Goal: Use online tool/utility: Utilize a website feature to perform a specific function

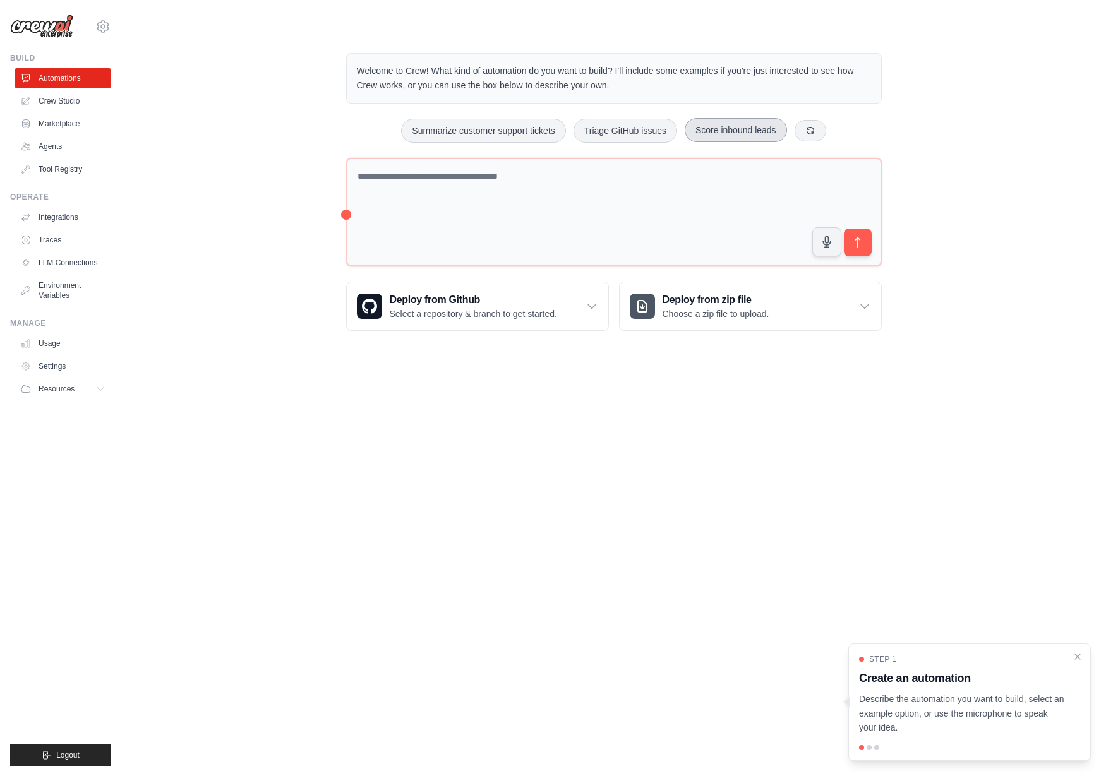
click at [730, 130] on button "Score inbound leads" at bounding box center [736, 130] width 102 height 24
type textarea "**********"
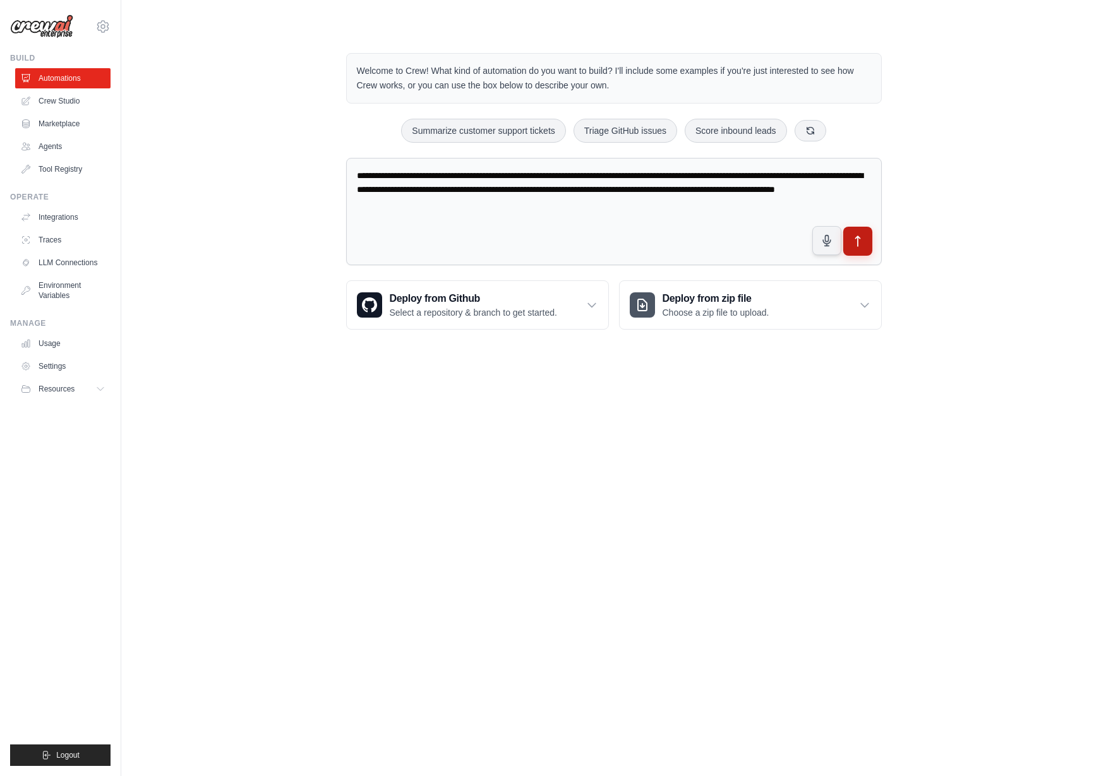
click at [859, 242] on icon "submit" at bounding box center [857, 241] width 13 height 13
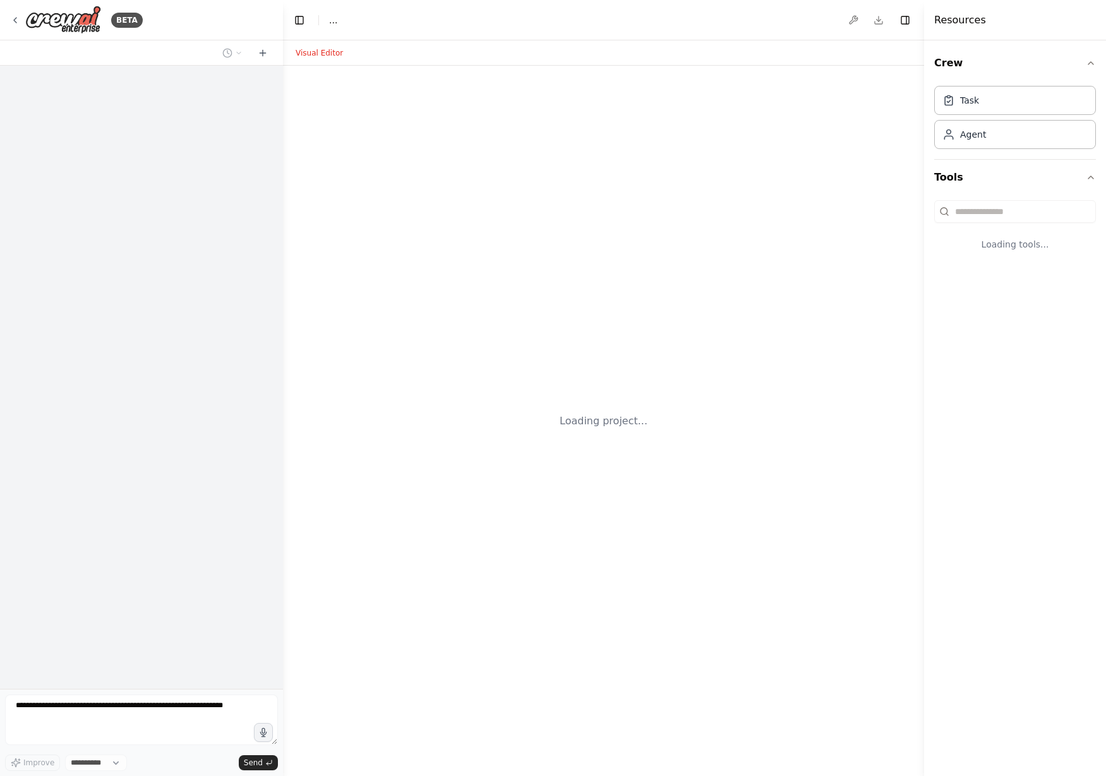
select select "****"
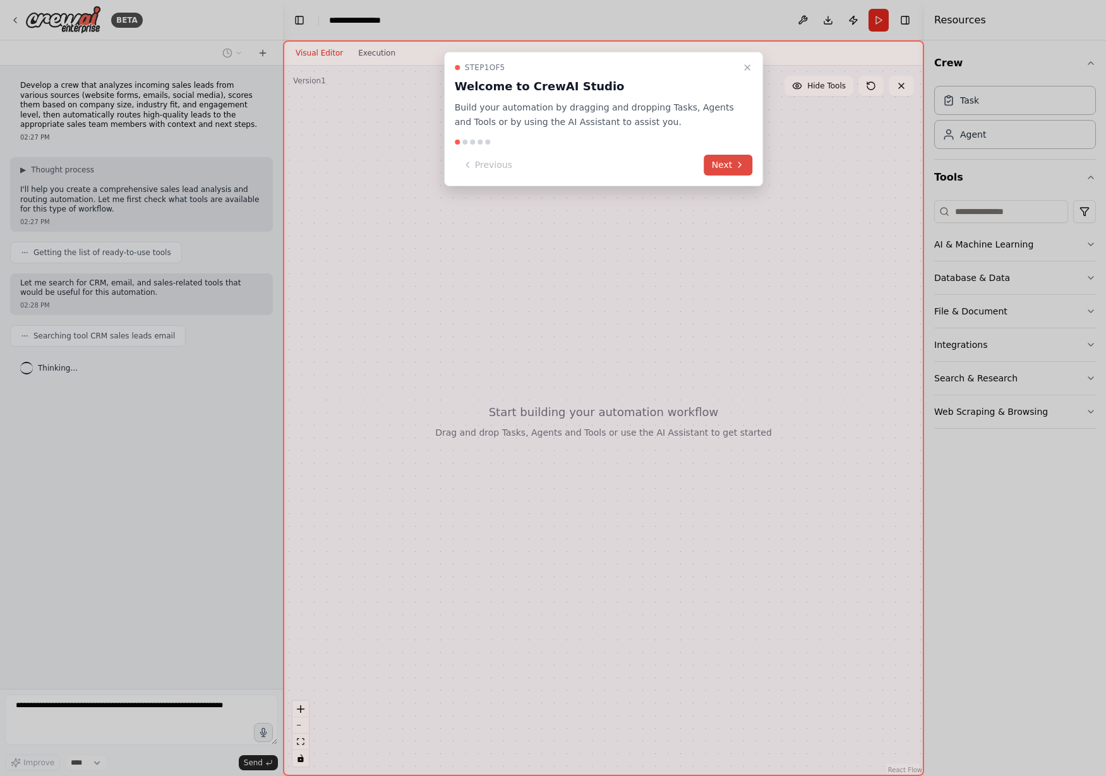
click at [729, 166] on button "Next" at bounding box center [728, 165] width 49 height 21
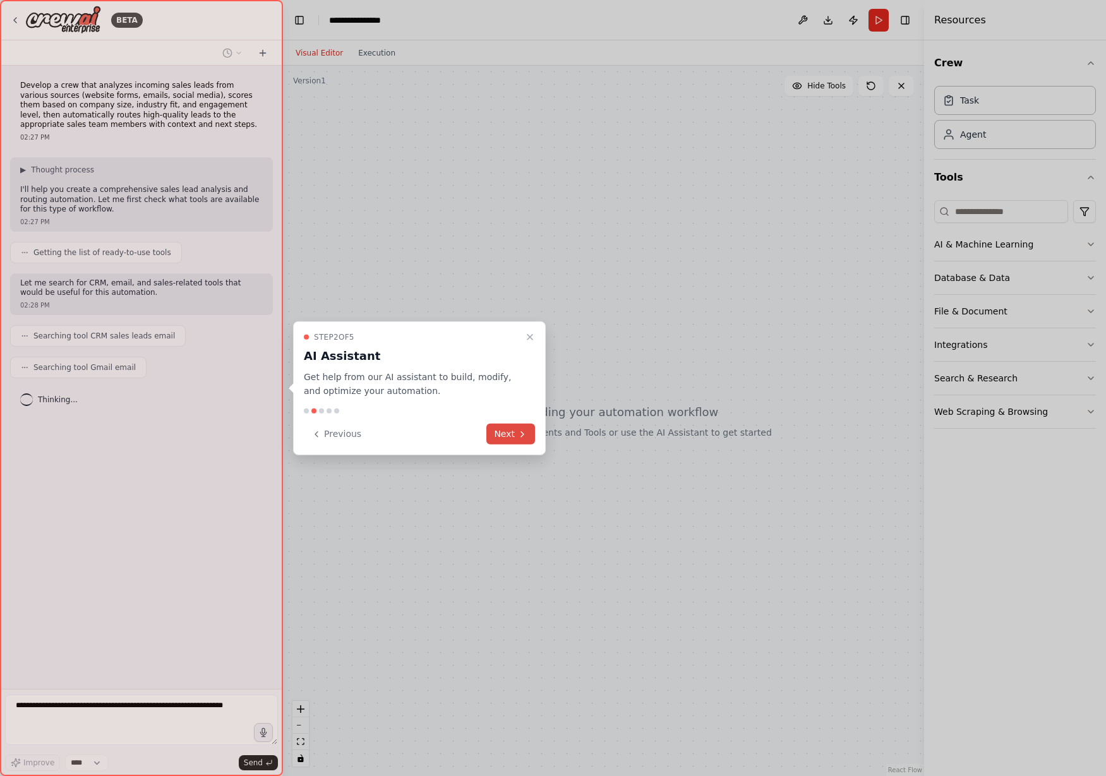
click at [514, 438] on button "Next" at bounding box center [510, 434] width 49 height 21
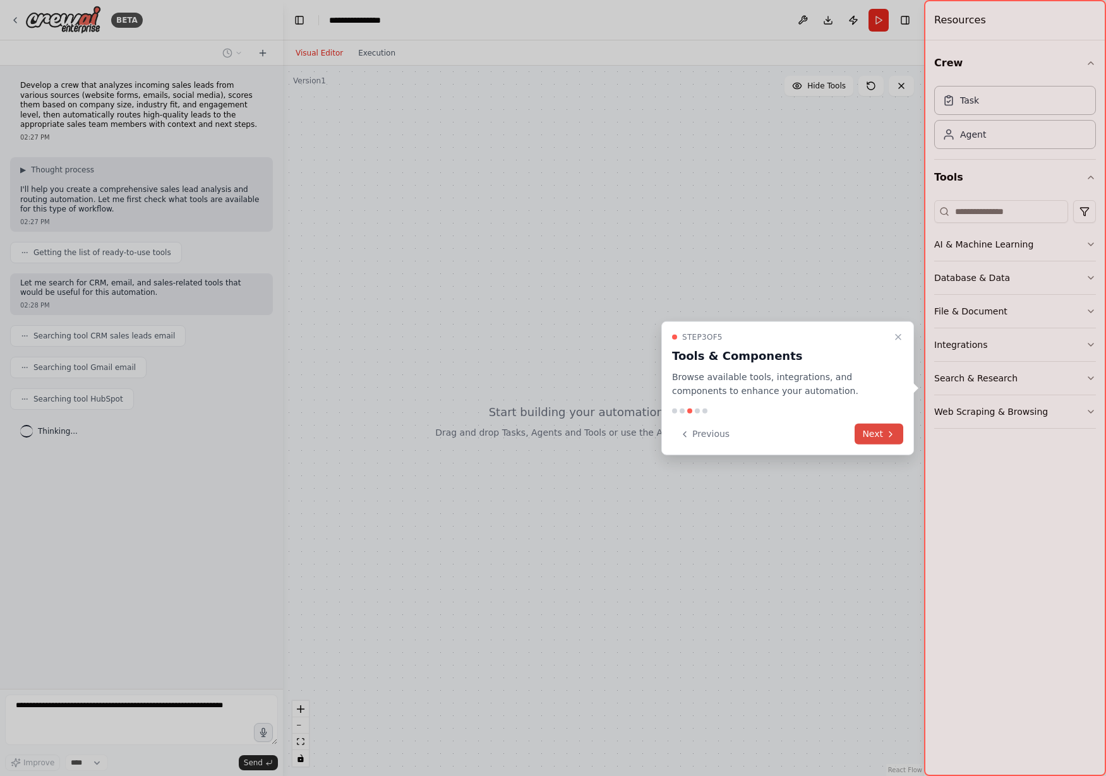
click at [882, 432] on button "Next" at bounding box center [879, 434] width 49 height 21
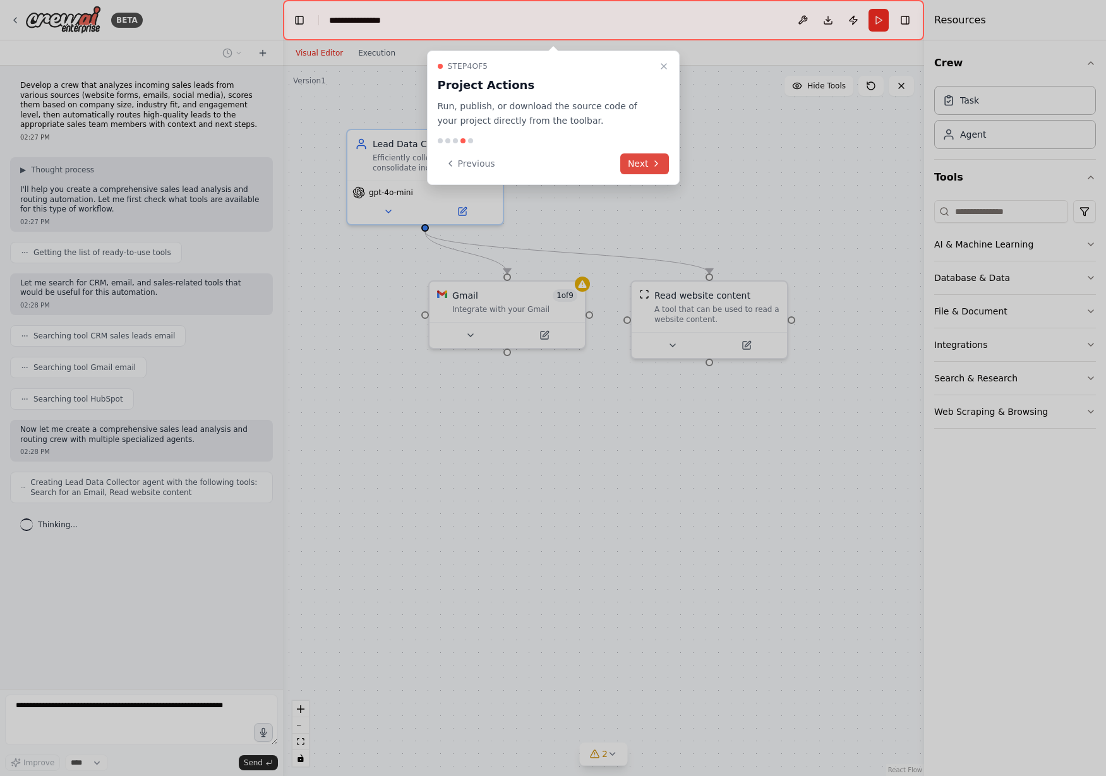
click at [640, 162] on button "Next" at bounding box center [644, 164] width 49 height 21
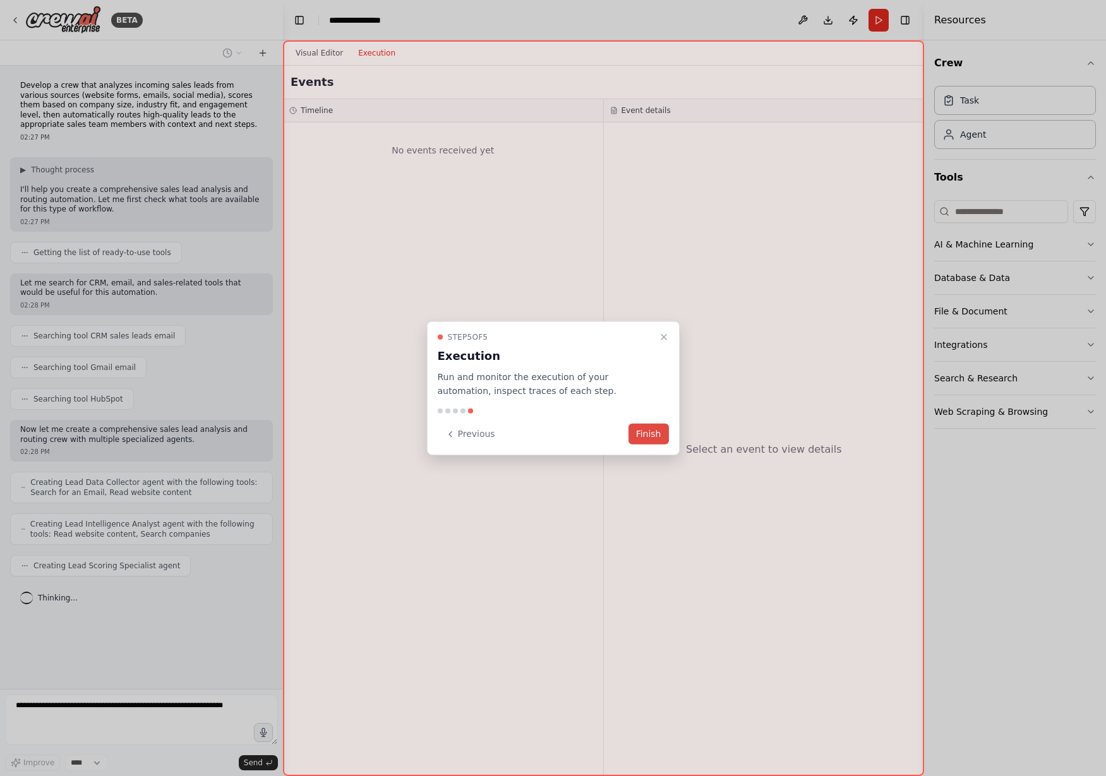
click at [648, 431] on button "Finish" at bounding box center [649, 434] width 40 height 21
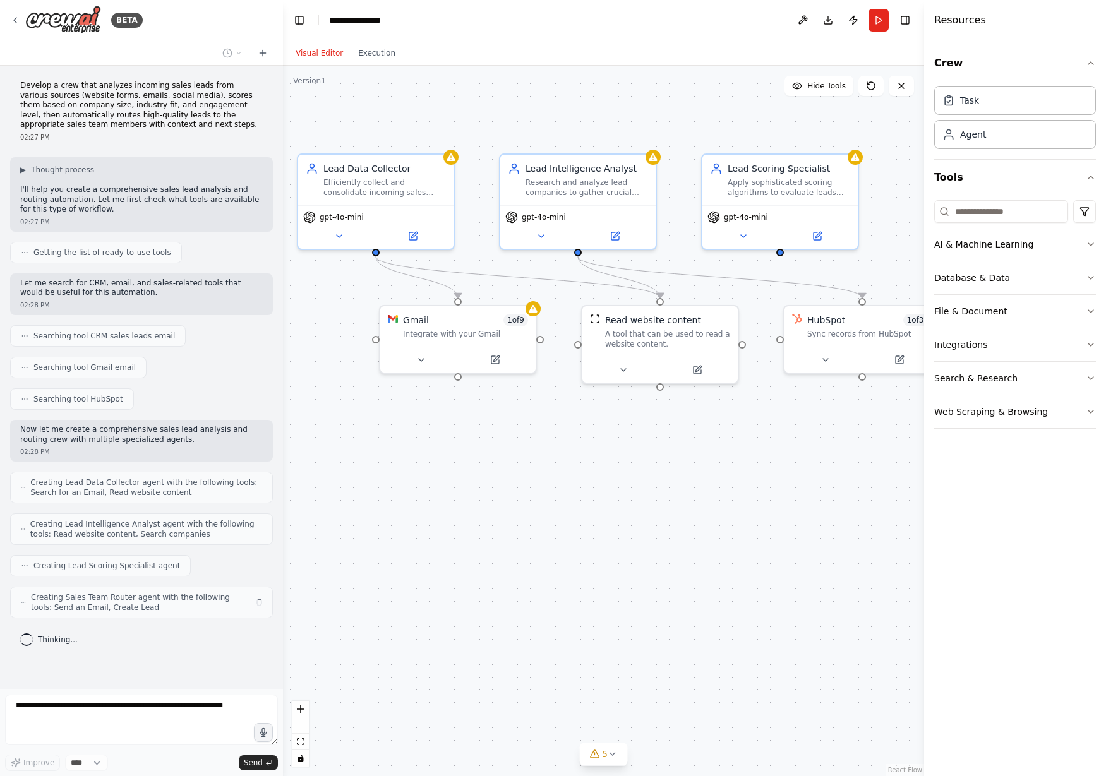
drag, startPoint x: 685, startPoint y: 414, endPoint x: 636, endPoint y: 439, distance: 55.1
click at [636, 439] on div ".deletable-edge-delete-btn { width: 20px; height: 20px; border: 0px solid #ffff…" at bounding box center [603, 421] width 641 height 711
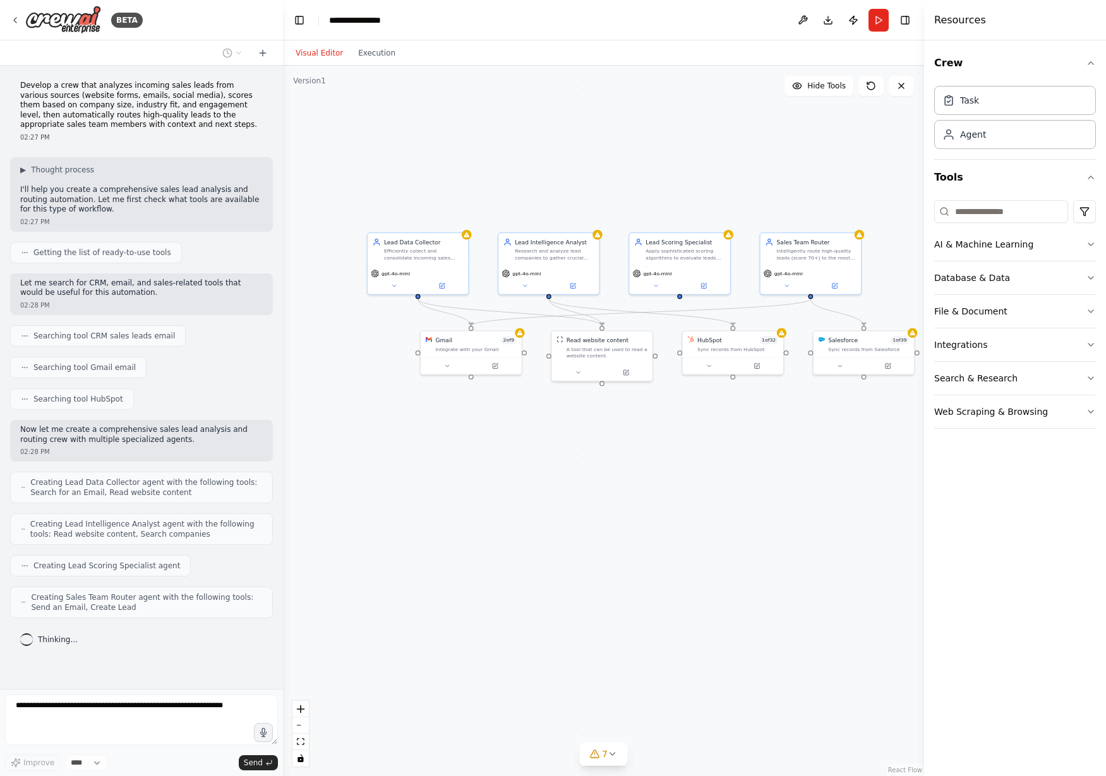
drag, startPoint x: 706, startPoint y: 454, endPoint x: 656, endPoint y: 433, distance: 54.7
click at [656, 433] on div ".deletable-edge-delete-btn { width: 20px; height: 20px; border: 0px solid #ffff…" at bounding box center [603, 421] width 641 height 711
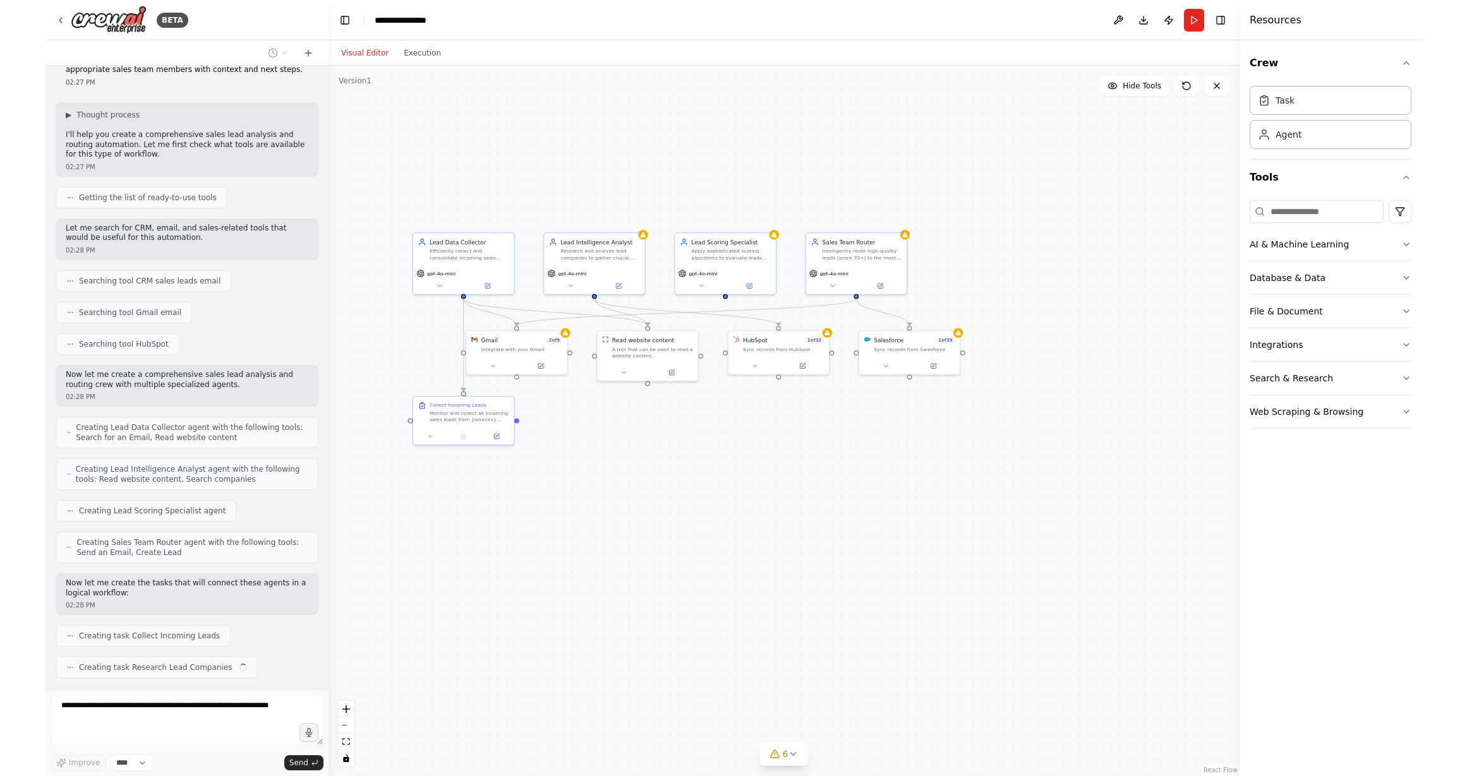
scroll to position [87, 0]
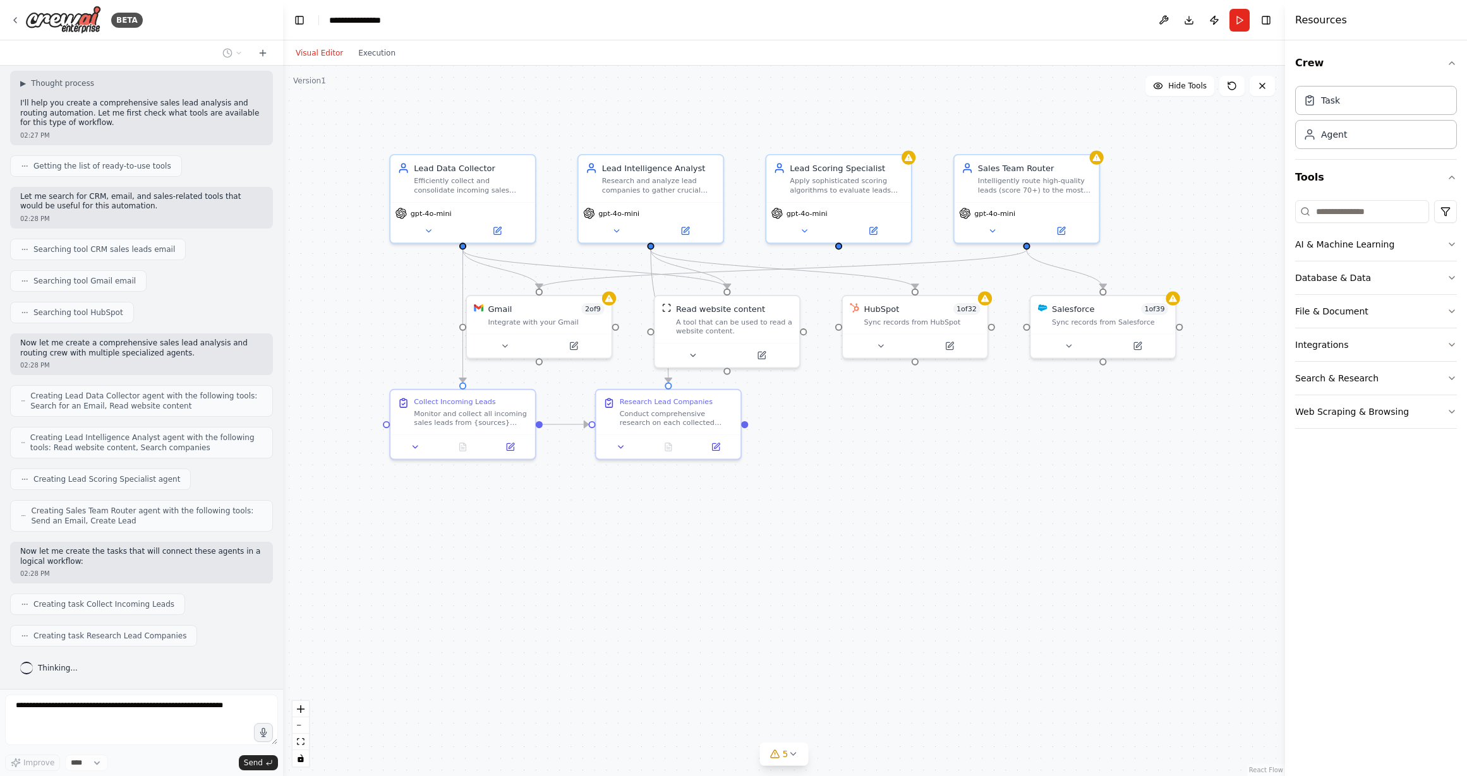
drag, startPoint x: 702, startPoint y: 428, endPoint x: 866, endPoint y: 413, distance: 165.0
click at [866, 413] on div ".deletable-edge-delete-btn { width: 20px; height: 20px; border: 0px solid #ffff…" at bounding box center [784, 421] width 1002 height 711
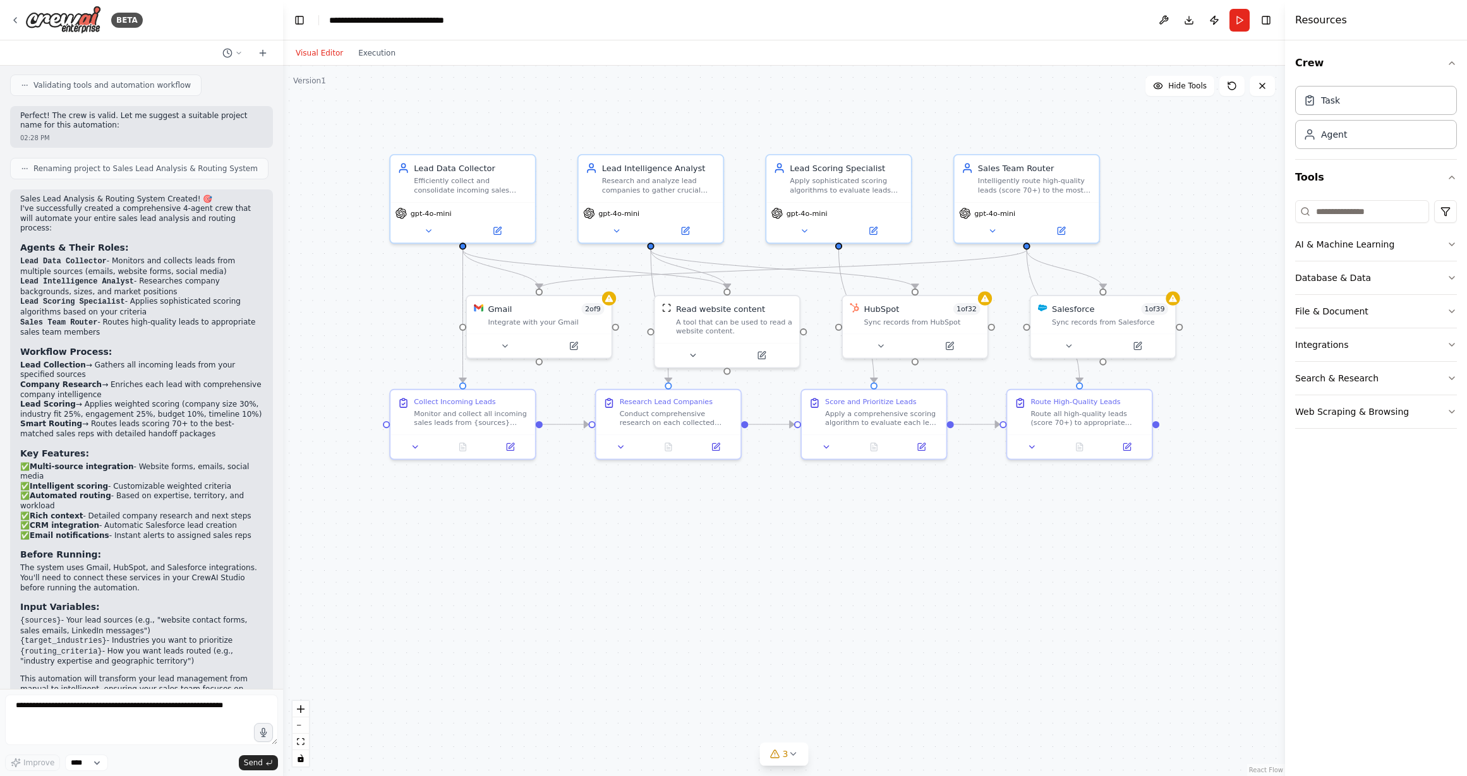
scroll to position [794, 0]
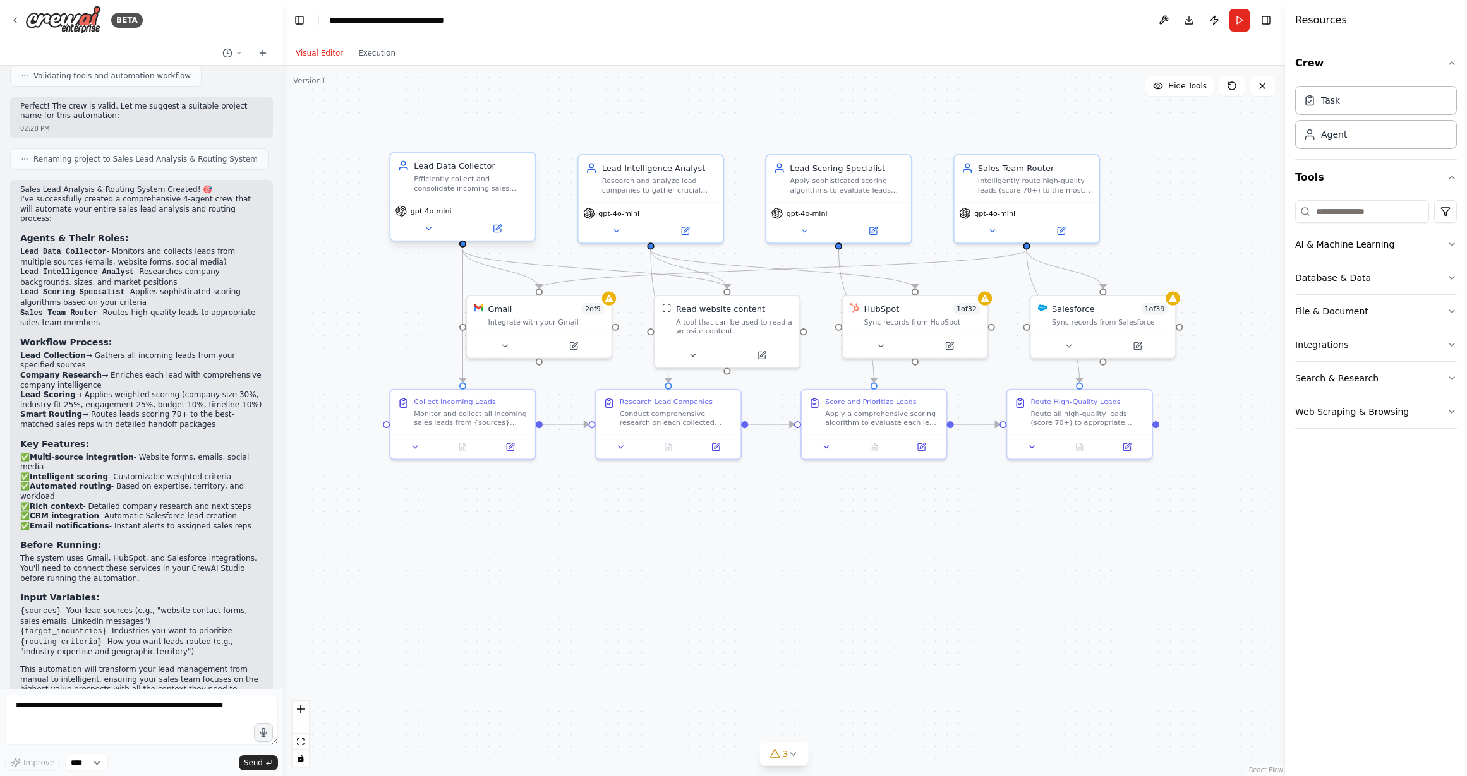
click at [460, 193] on div "Lead Data Collector Efficiently collect and consolidate incoming sales leads fr…" at bounding box center [462, 176] width 145 height 47
click at [498, 229] on icon at bounding box center [496, 228] width 7 height 7
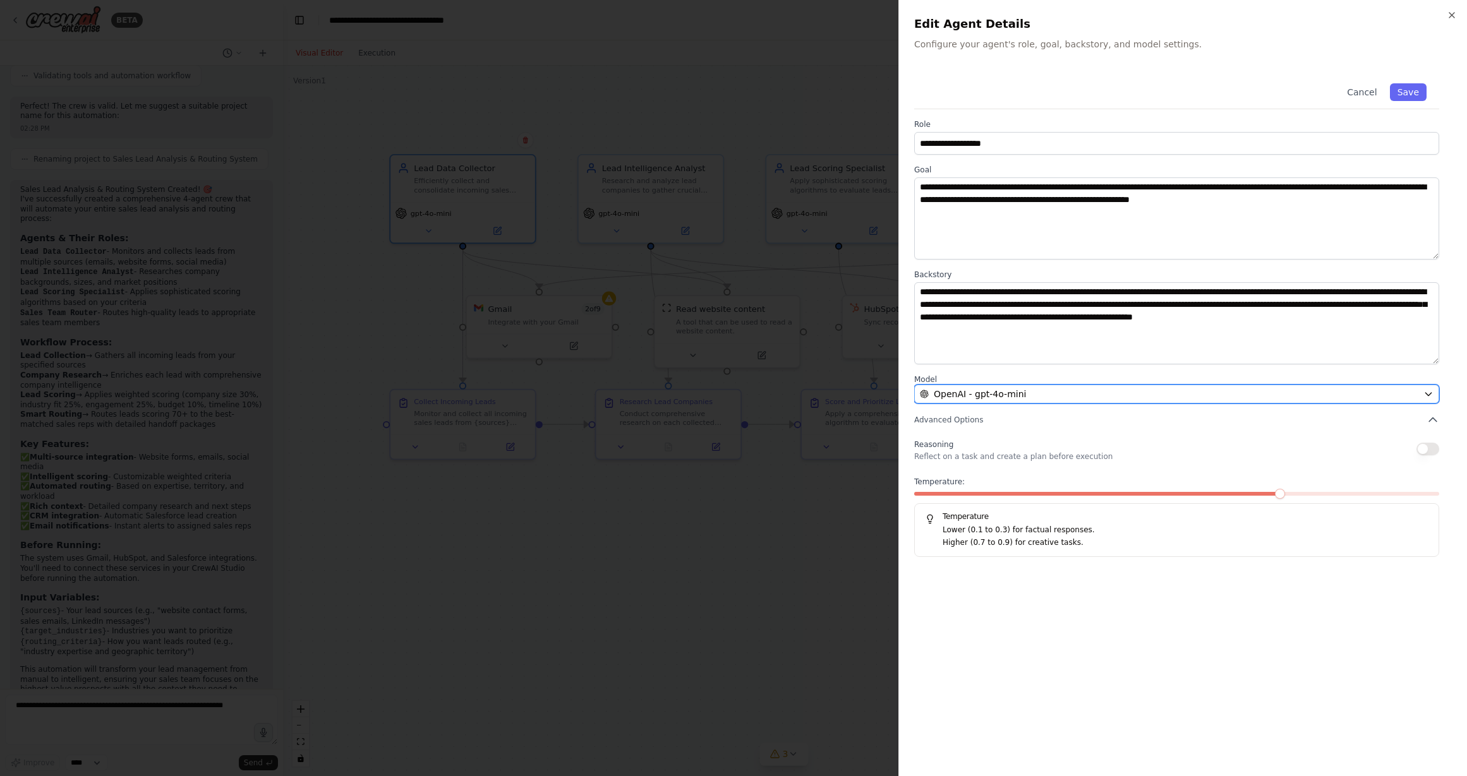
click at [1106, 390] on div "OpenAI - gpt-4o-mini" at bounding box center [1169, 394] width 498 height 13
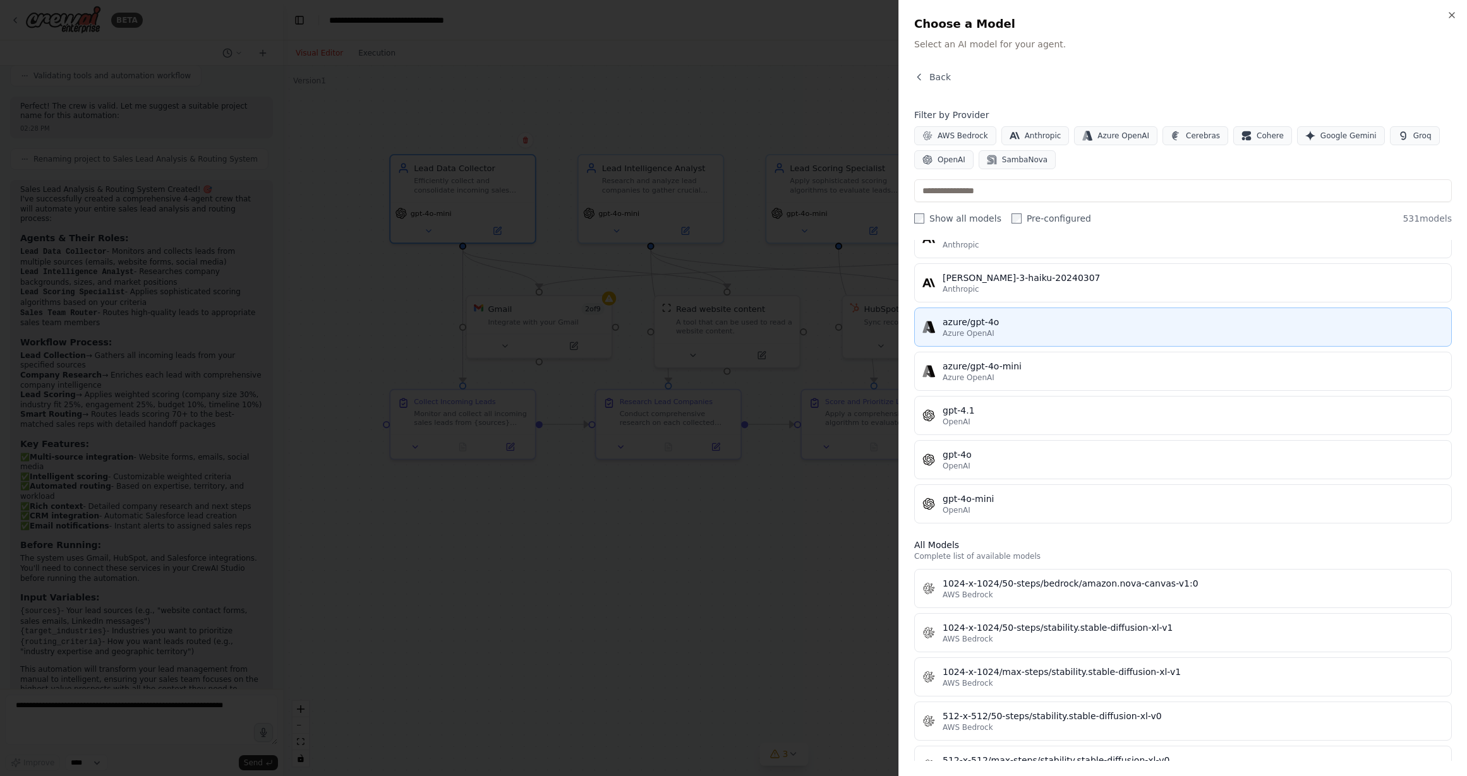
scroll to position [0, 0]
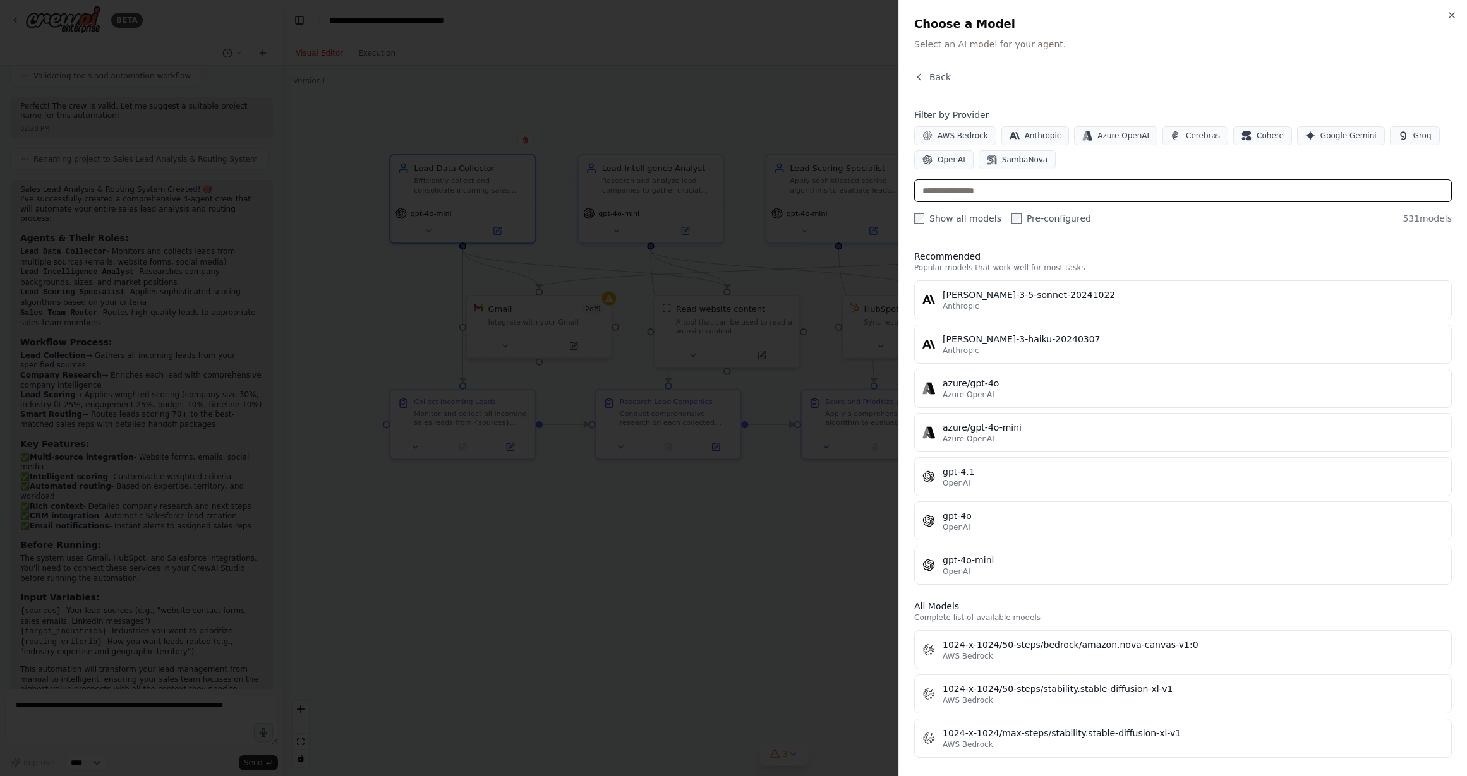
click at [1106, 194] on input "text" at bounding box center [1183, 190] width 538 height 23
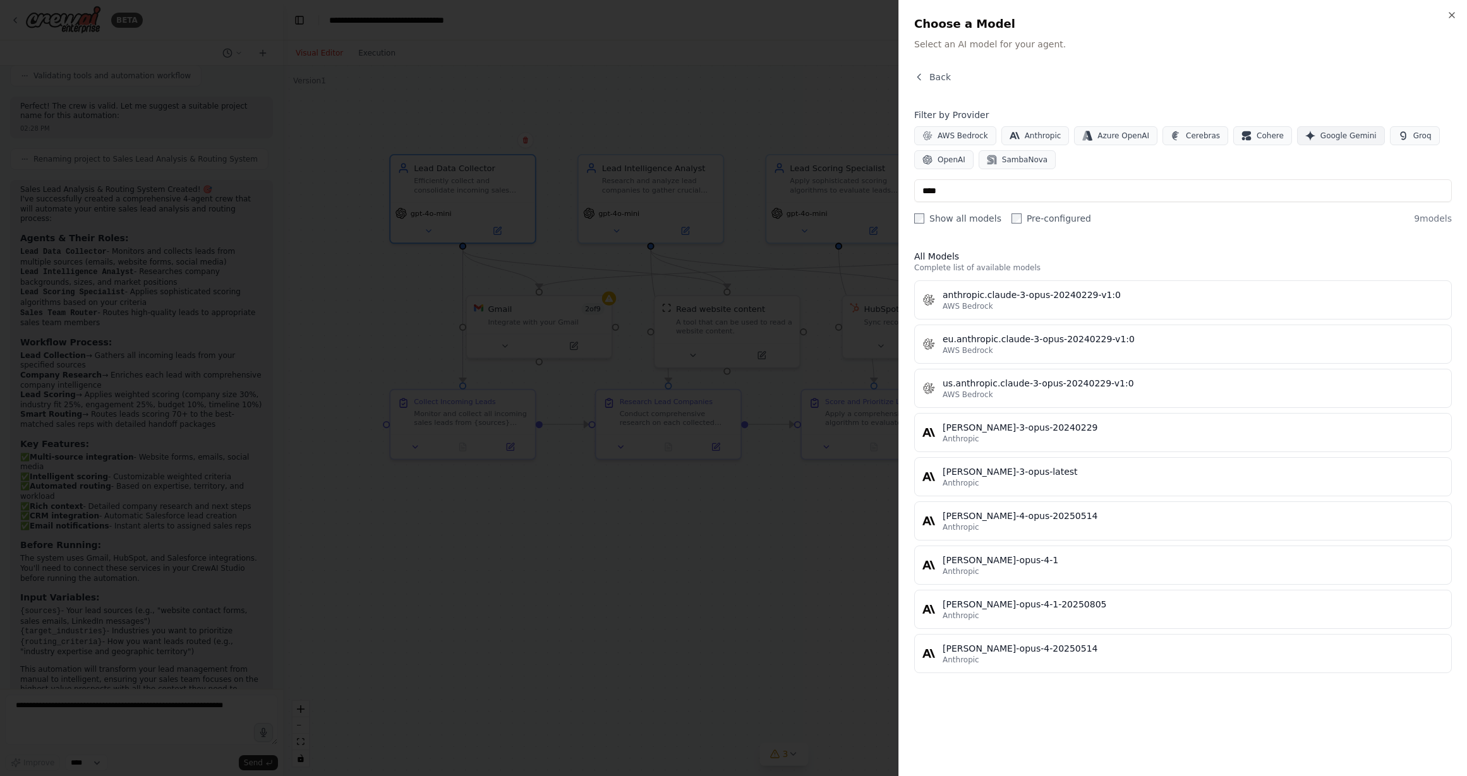
click at [1106, 134] on span "Google Gemini" at bounding box center [1348, 136] width 56 height 10
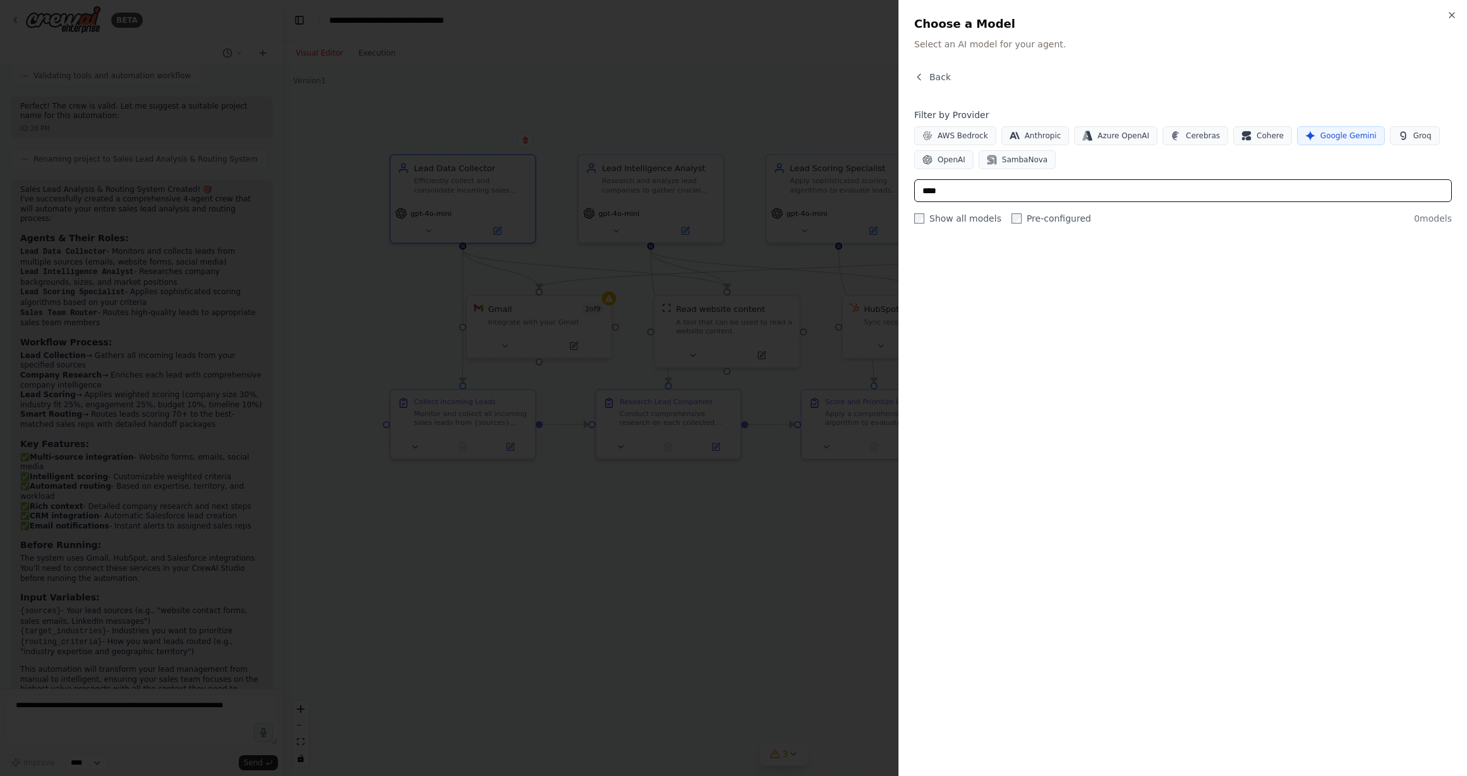
click at [1015, 190] on input "****" at bounding box center [1183, 190] width 538 height 23
type input "*"
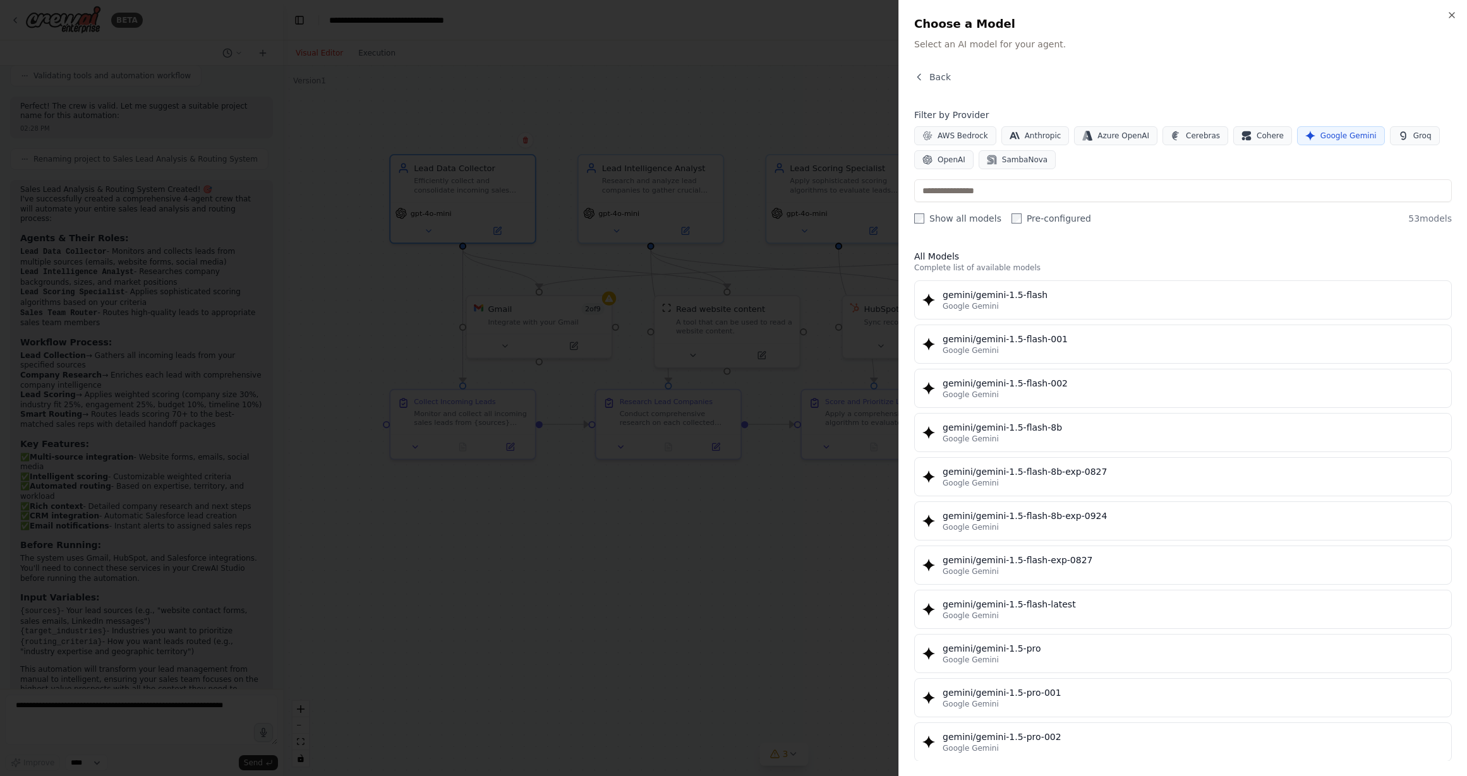
click at [1106, 51] on div "Close Choose a Model Select an AI model for your agent. Back Filter by Provider…" at bounding box center [1182, 388] width 569 height 776
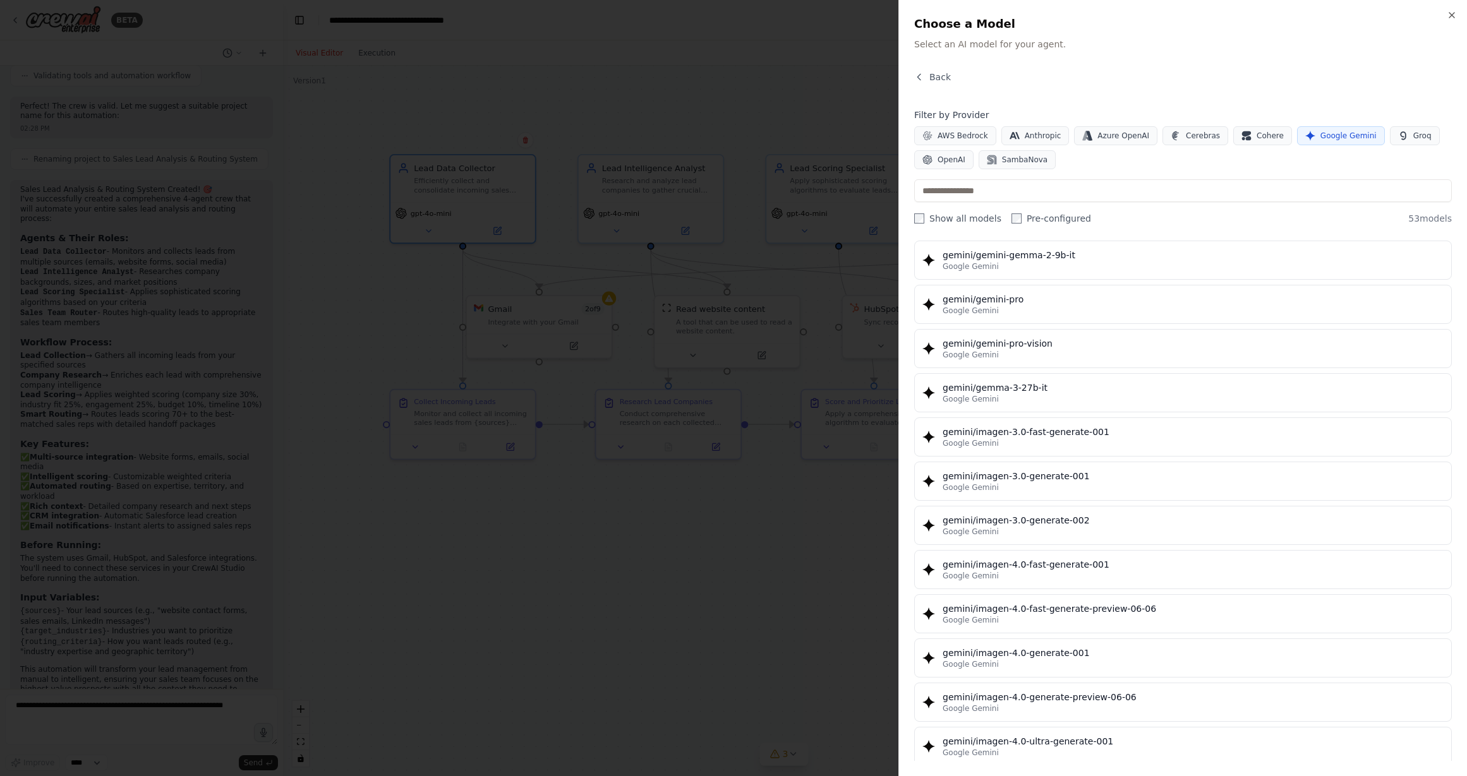
scroll to position [1868, 0]
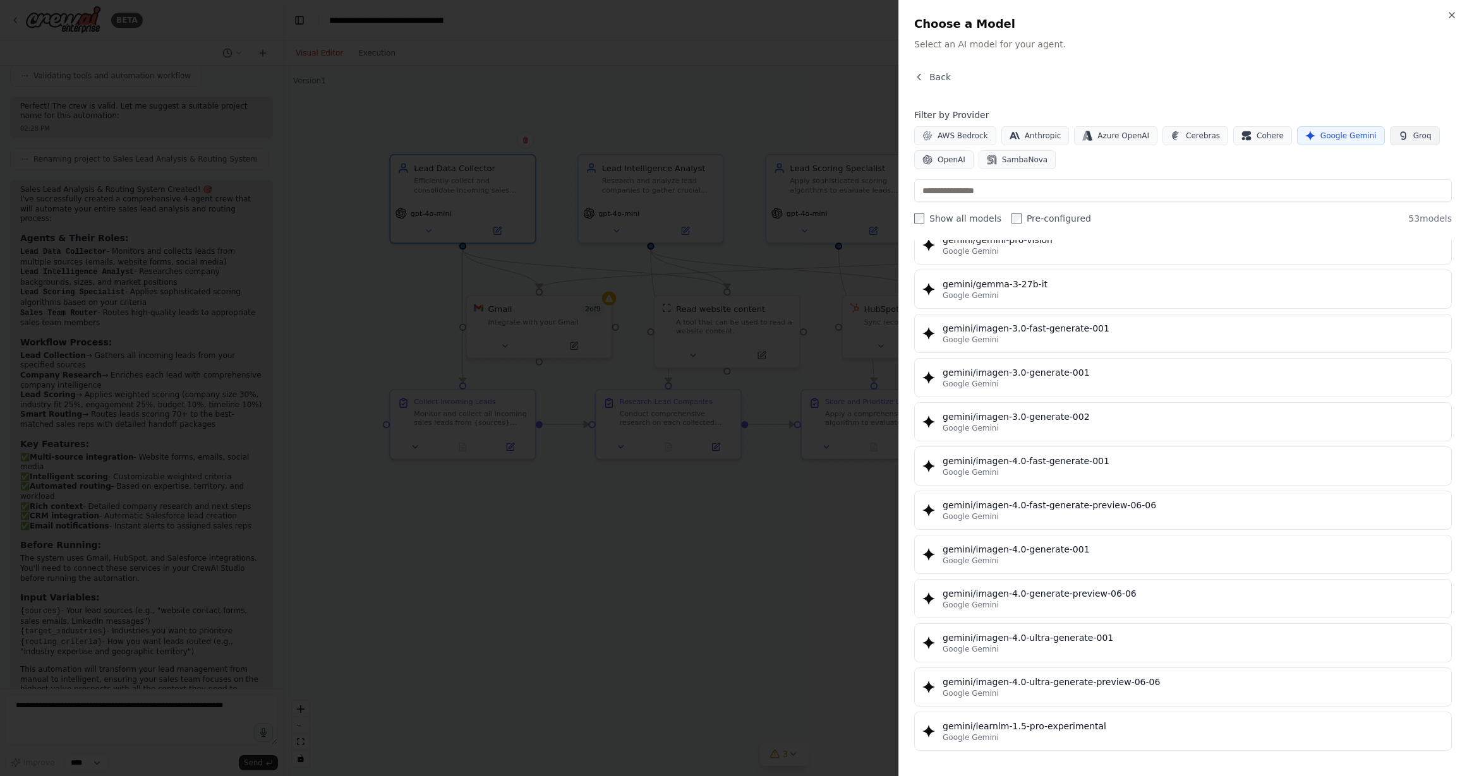
click at [1106, 131] on span "Groq" at bounding box center [1422, 136] width 18 height 10
click at [1106, 134] on span "Google Gemini" at bounding box center [1348, 136] width 56 height 10
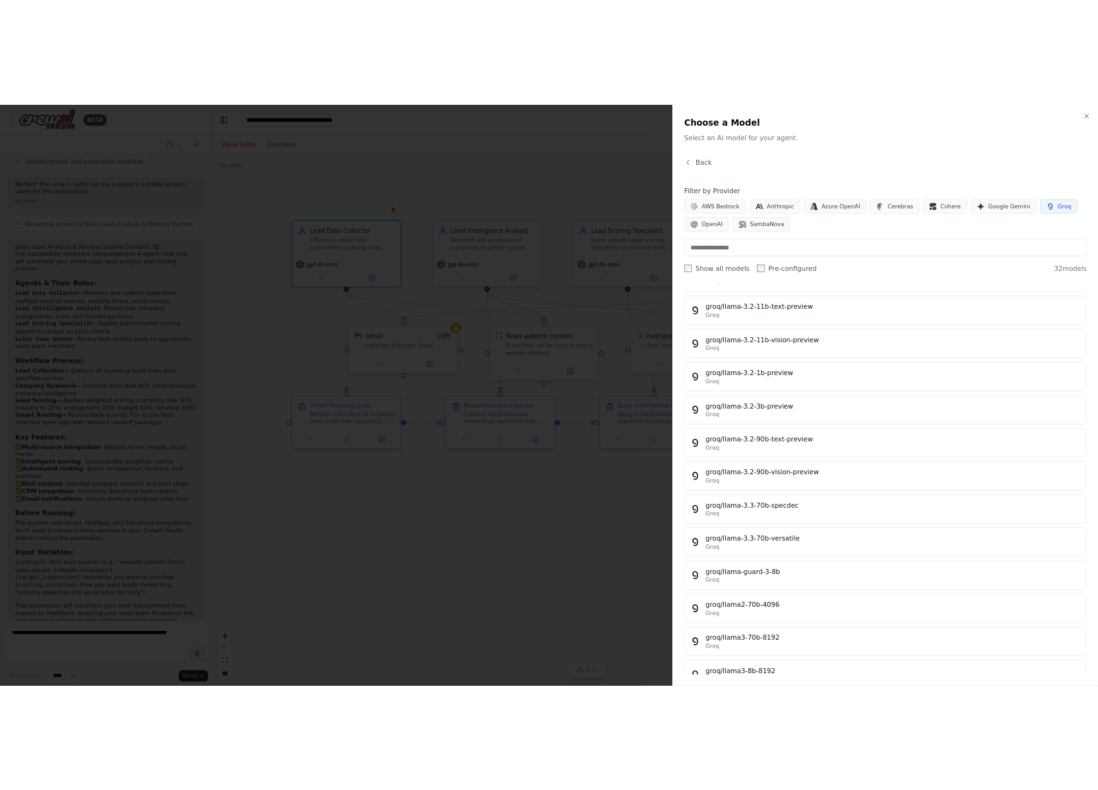
scroll to position [0, 0]
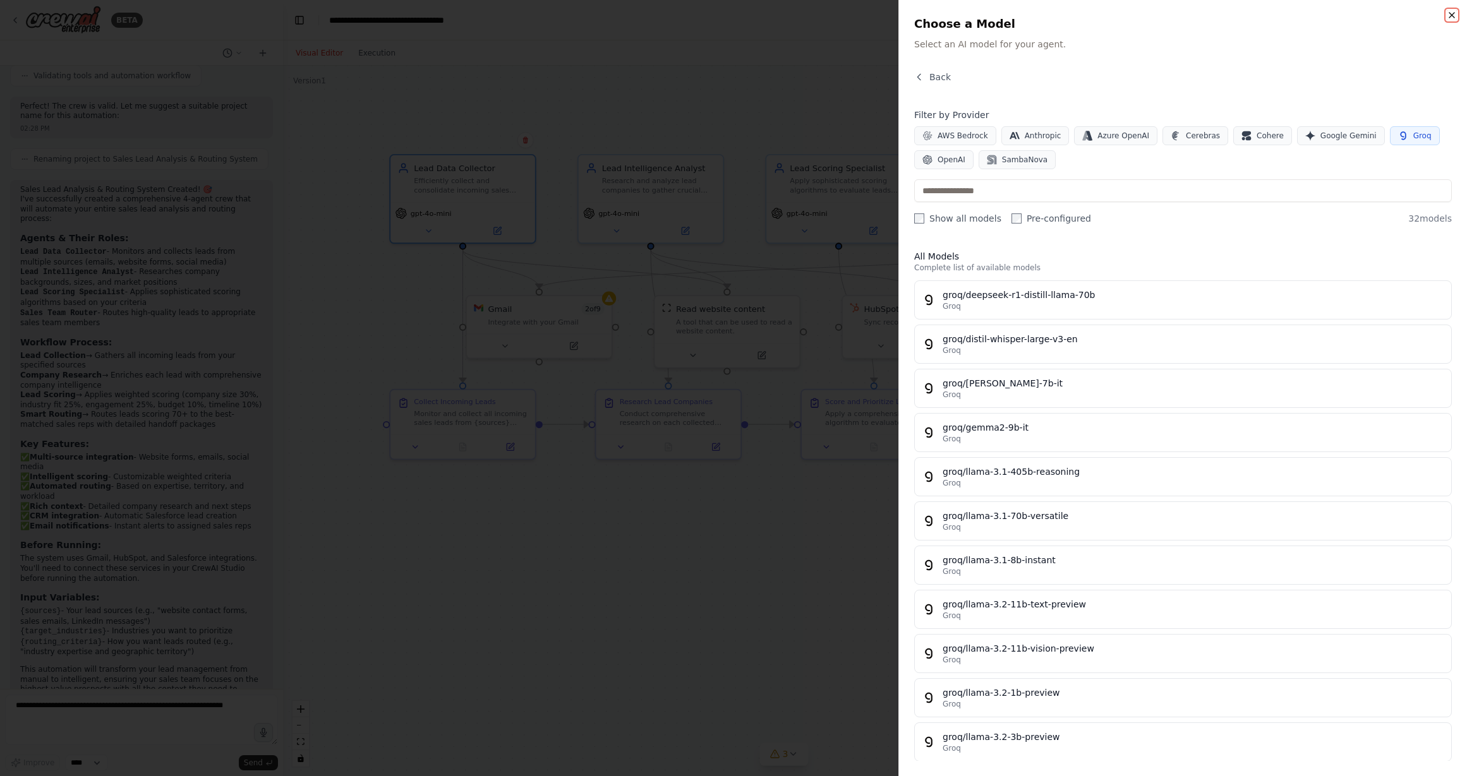
click at [1106, 15] on icon "button" at bounding box center [1452, 15] width 10 height 10
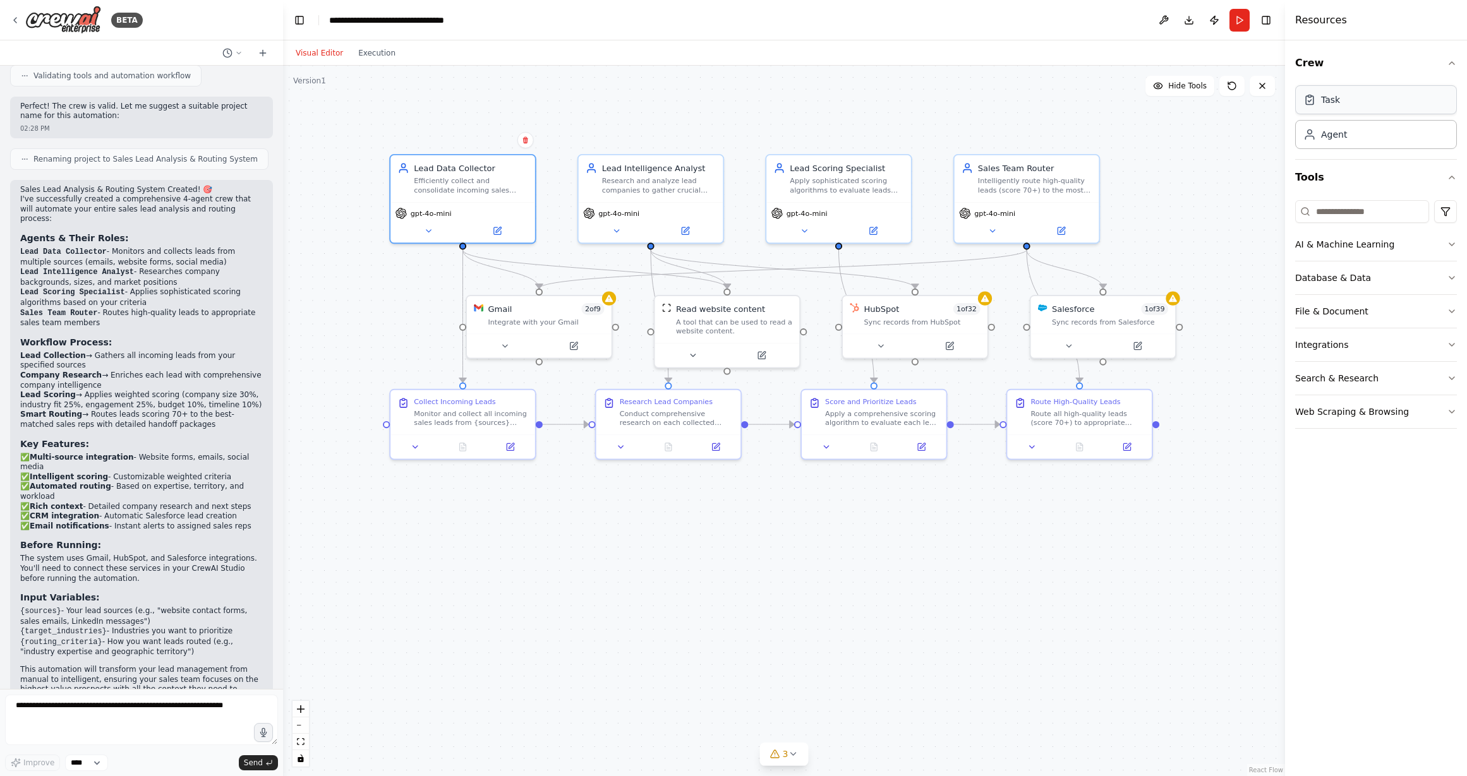
click at [1106, 99] on div "Task" at bounding box center [1376, 99] width 162 height 29
click at [1106, 139] on div "Agent" at bounding box center [1376, 133] width 162 height 29
click at [1106, 100] on div "Task" at bounding box center [1330, 100] width 19 height 13
click at [375, 56] on button "Execution" at bounding box center [377, 52] width 52 height 15
click at [320, 54] on button "Visual Editor" at bounding box center [319, 52] width 63 height 15
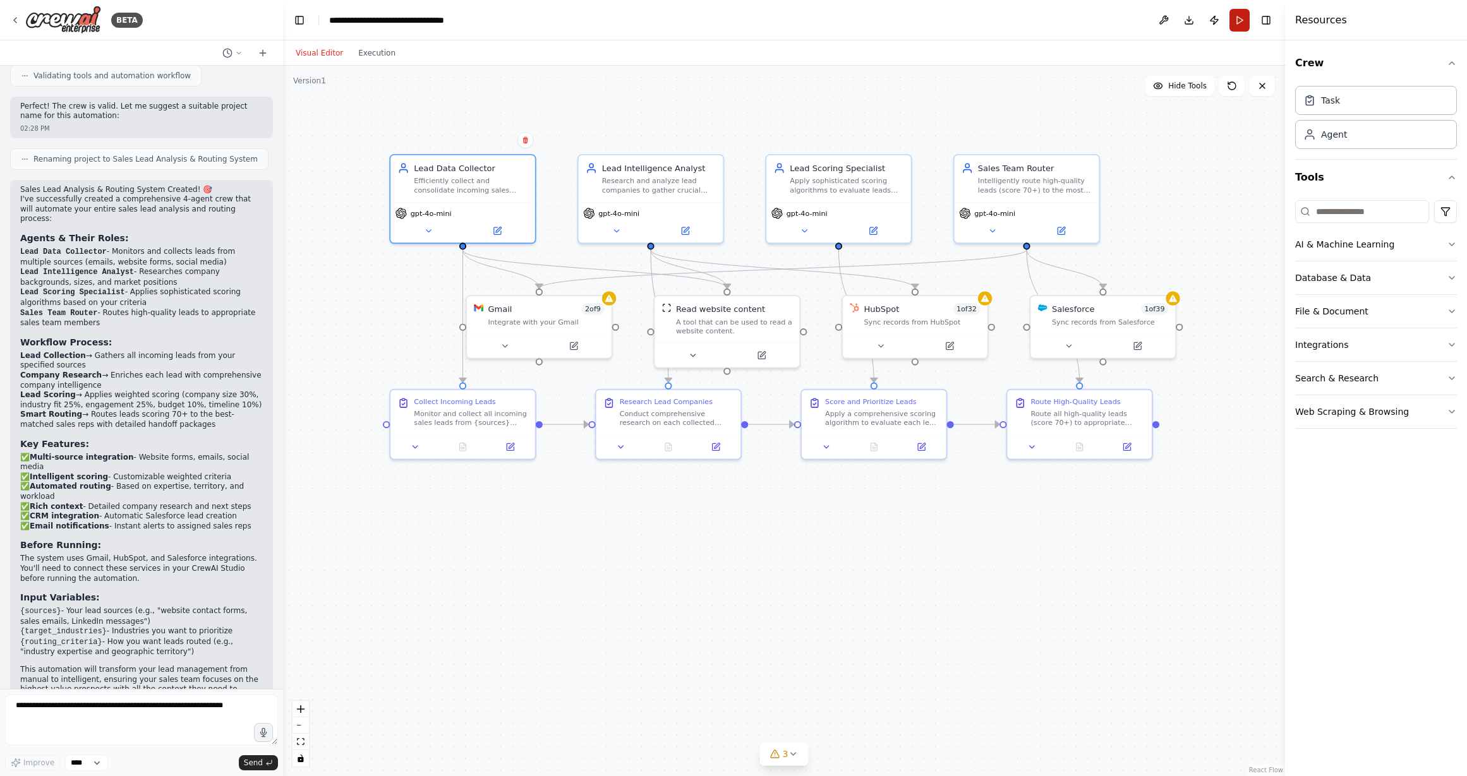
click at [1106, 16] on button "Run" at bounding box center [1239, 20] width 20 height 23
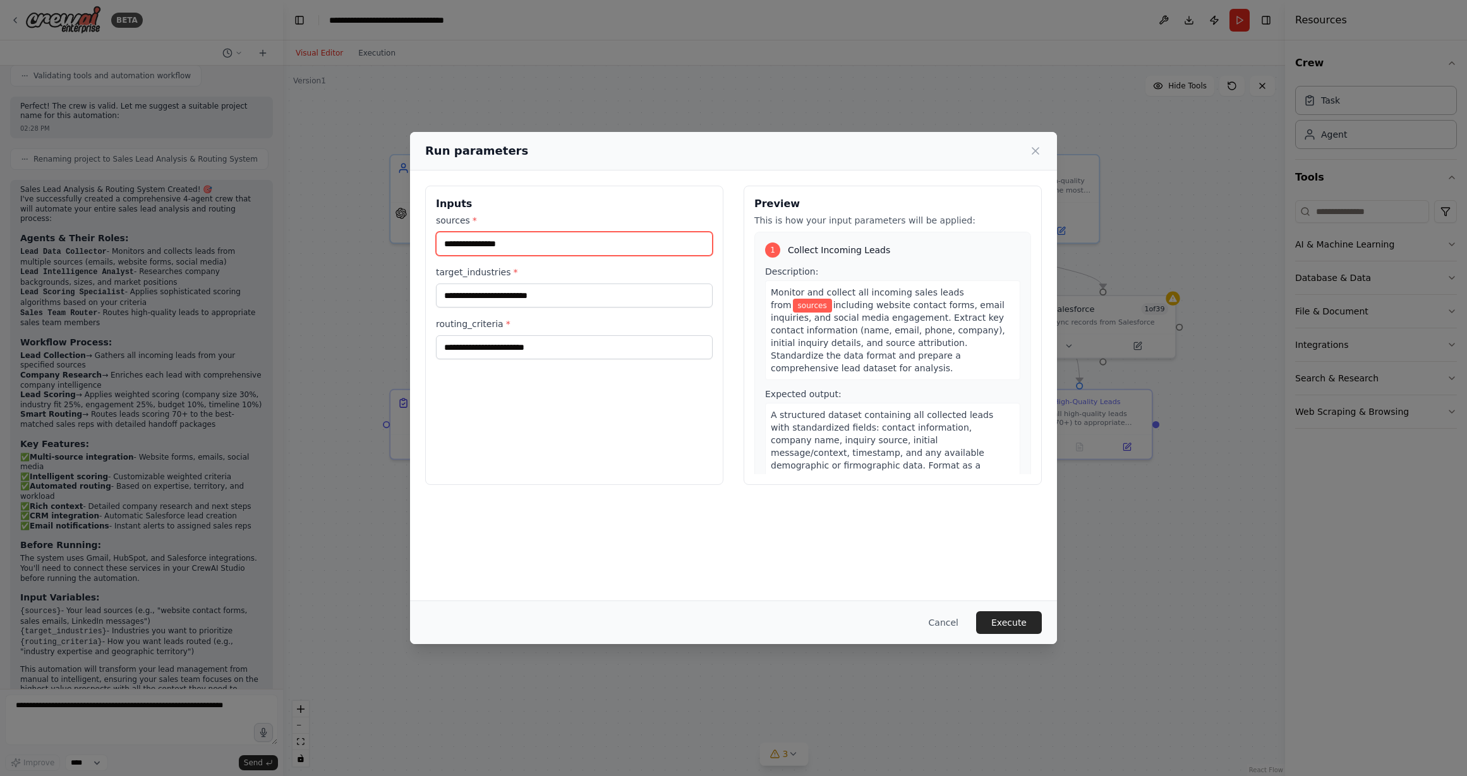
click at [536, 243] on input "sources *" at bounding box center [574, 244] width 277 height 24
click at [1036, 150] on icon at bounding box center [1035, 151] width 13 height 13
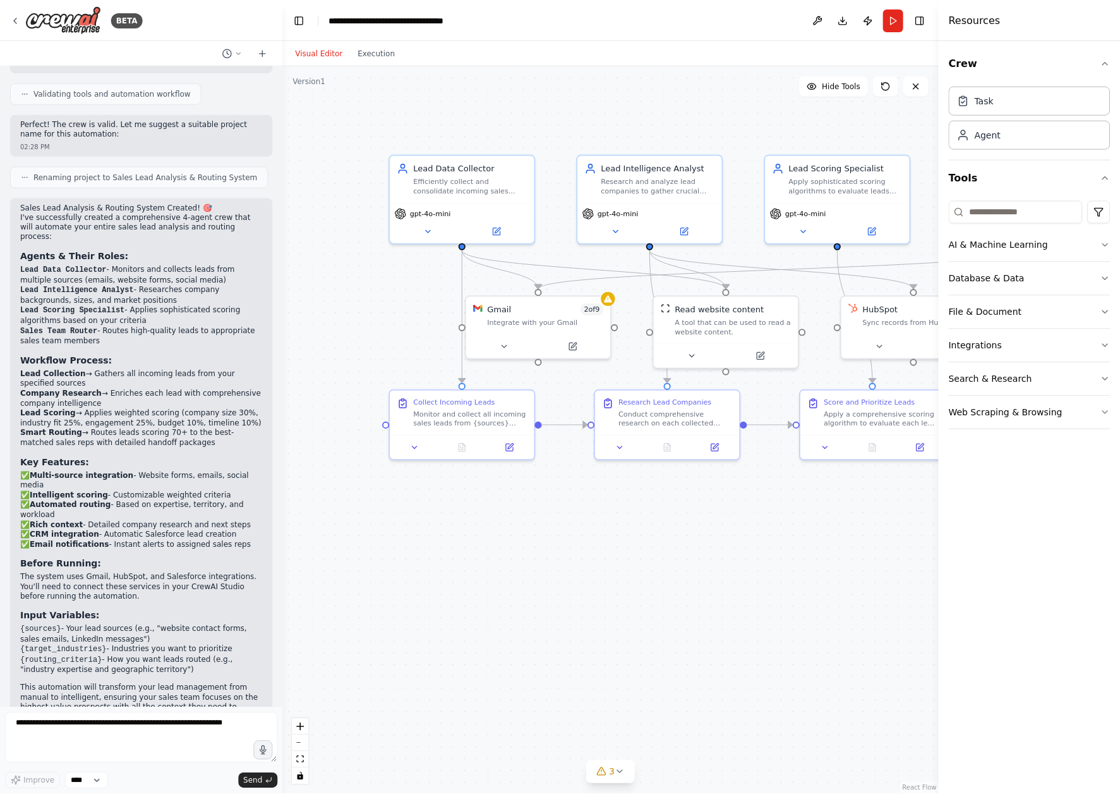
scroll to position [777, 0]
click at [1018, 246] on button "AI & Machine Learning" at bounding box center [1029, 244] width 162 height 33
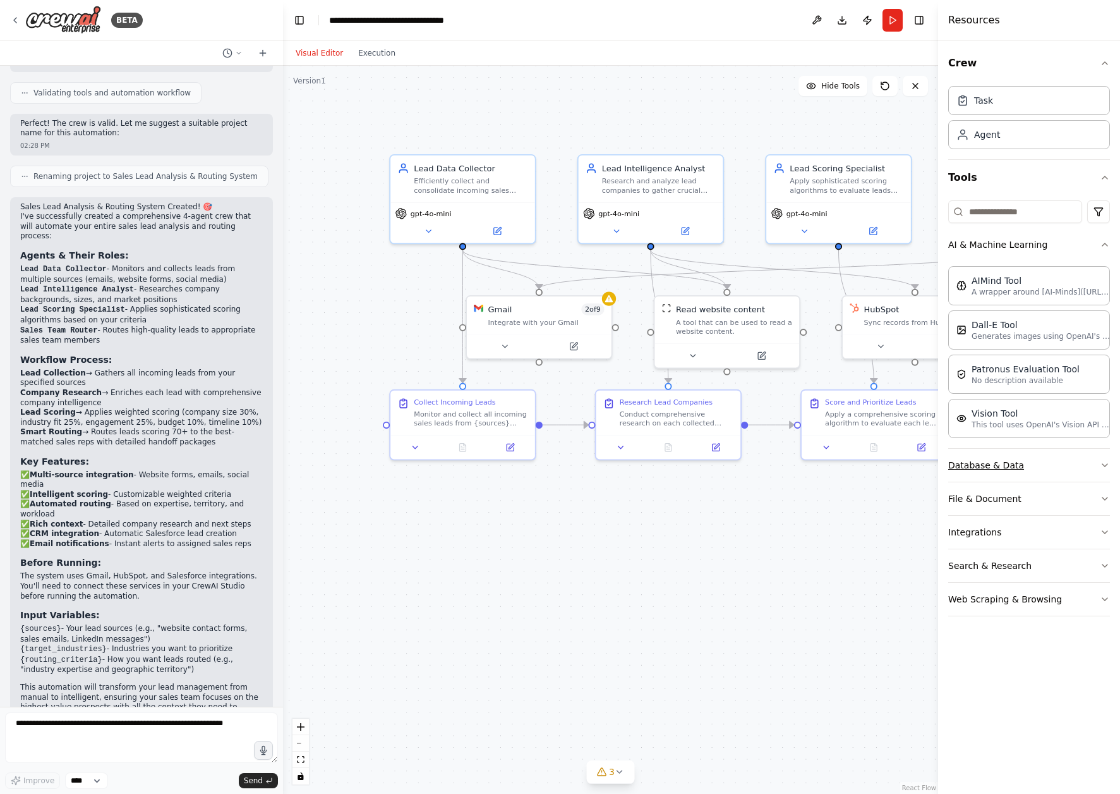
click at [1015, 464] on button "Database & Data" at bounding box center [1029, 465] width 162 height 33
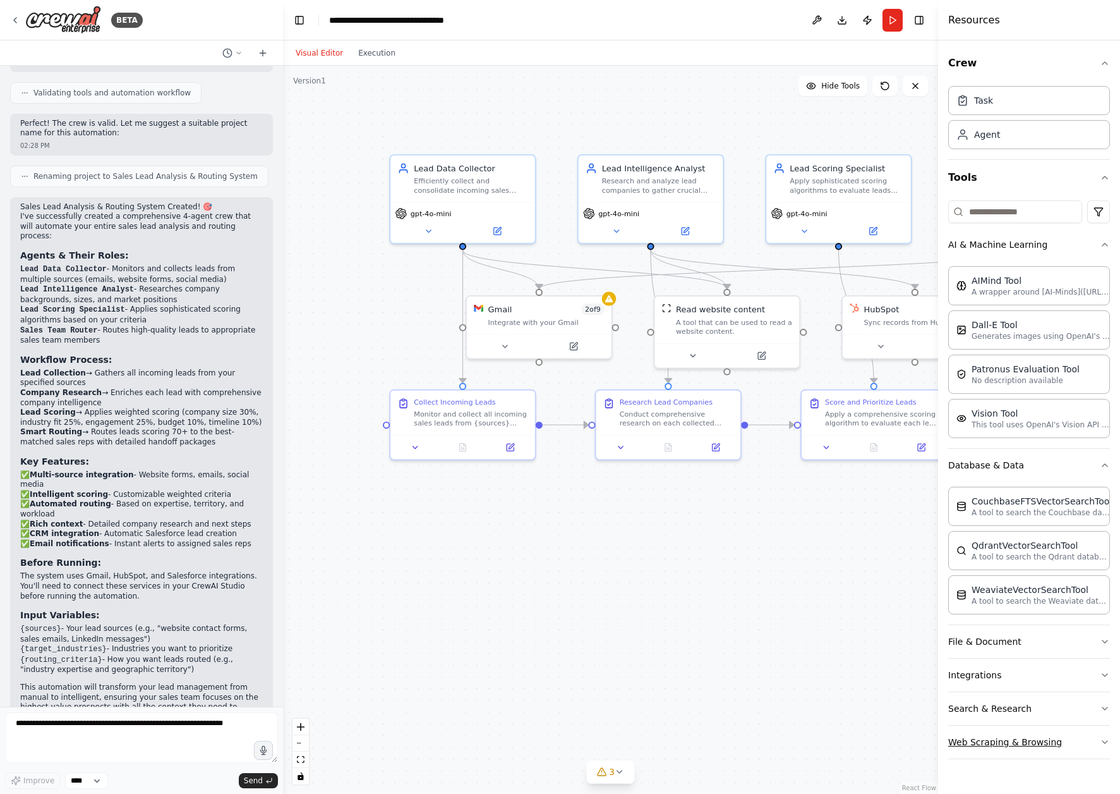
click at [1039, 737] on button "Web Scraping & Browsing" at bounding box center [1029, 741] width 162 height 33
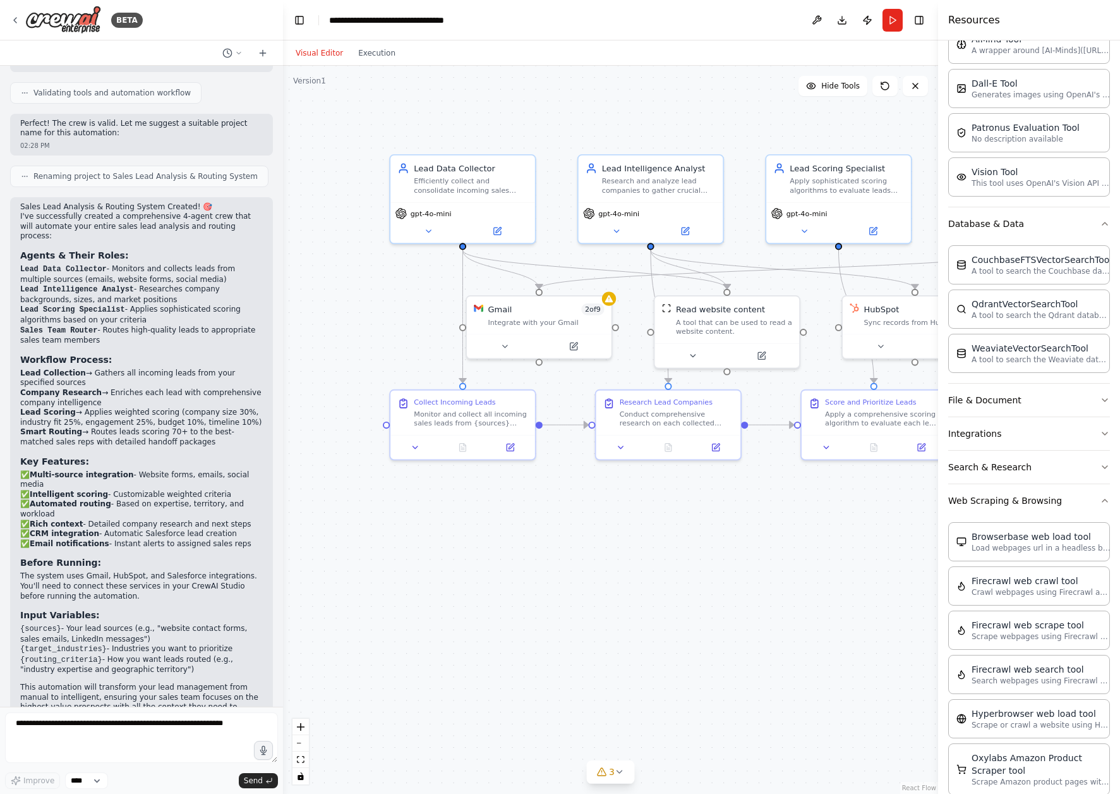
scroll to position [239, 0]
click at [1022, 469] on button "Search & Research" at bounding box center [1029, 469] width 162 height 33
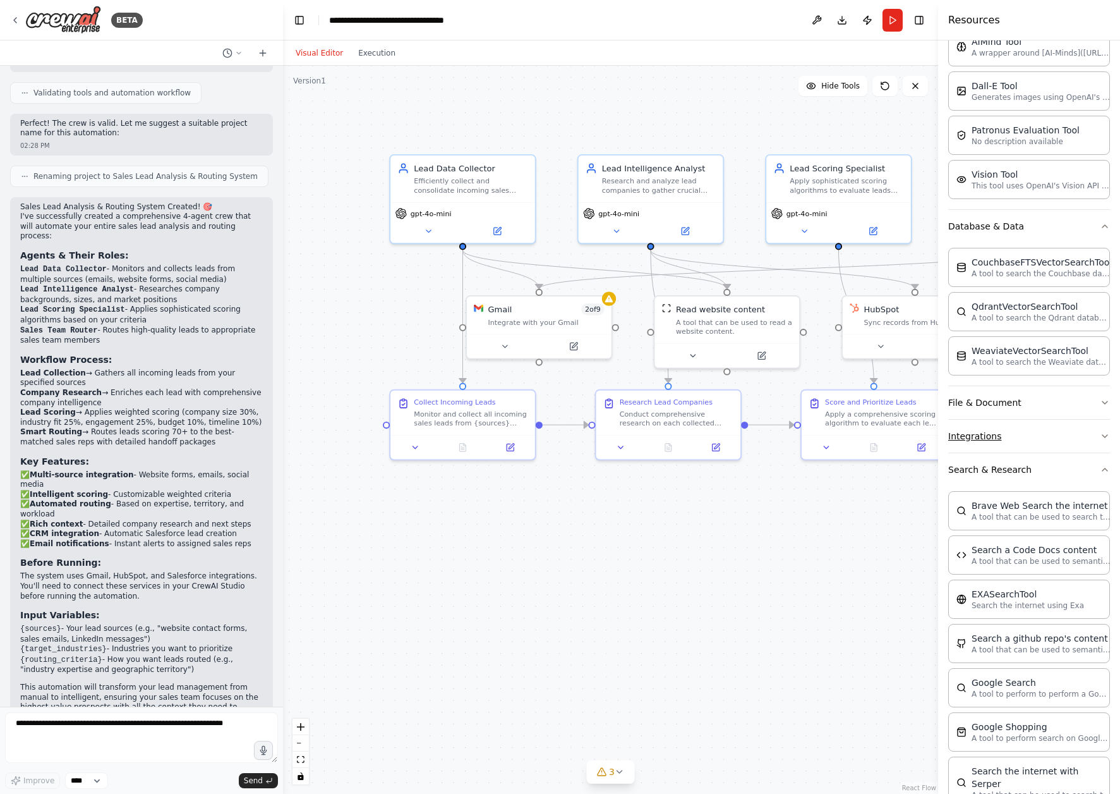
click at [1020, 435] on button "Integrations" at bounding box center [1029, 436] width 162 height 33
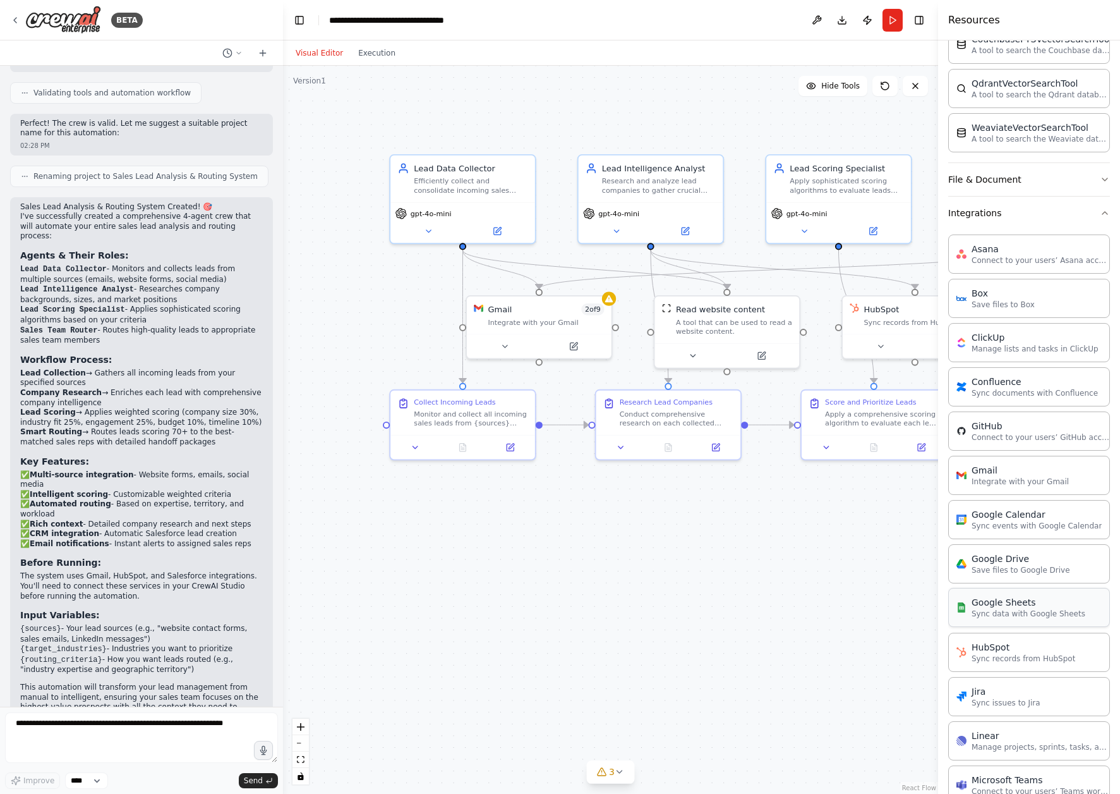
scroll to position [30, 0]
